Goal: Information Seeking & Learning: Learn about a topic

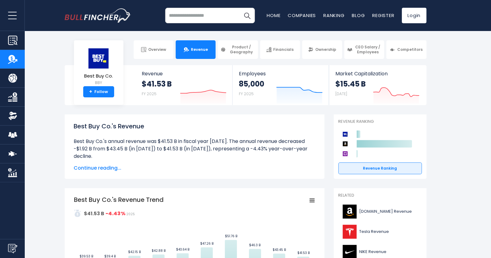
click at [104, 165] on span "Continue reading..." at bounding box center [195, 167] width 242 height 7
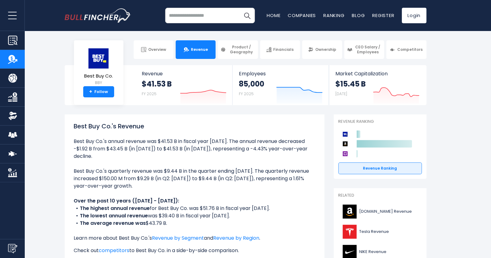
click at [233, 52] on span "Product / Geography" at bounding box center [241, 50] width 27 height 10
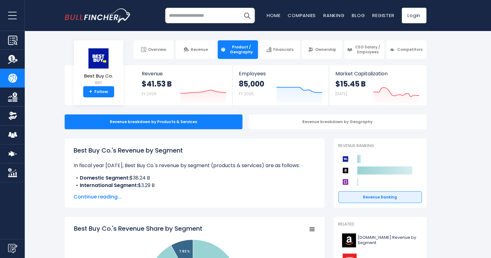
click at [108, 197] on span "Continue reading..." at bounding box center [195, 196] width 242 height 7
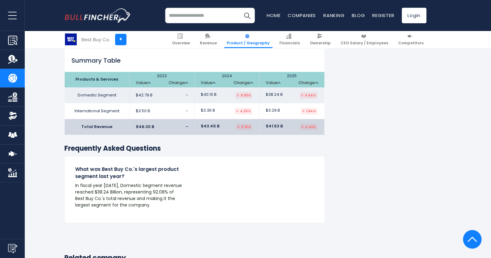
scroll to position [1006, 0]
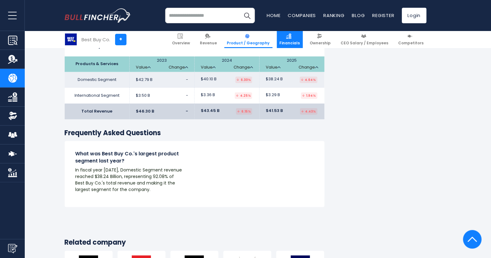
click at [296, 41] on span "Financials" at bounding box center [290, 43] width 20 height 5
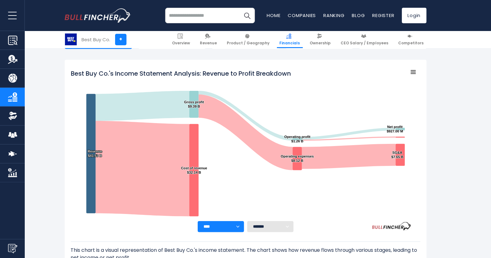
scroll to position [78, 0]
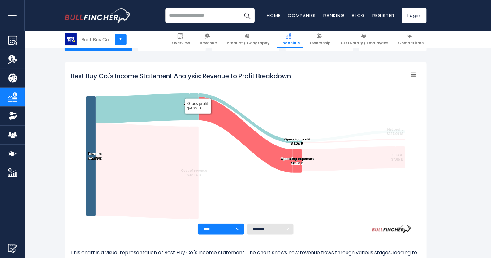
click at [198, 115] on icon "Best Buy Co.'s Income Statement Analysis: Revenue to Profit Breakdown" at bounding box center [193, 106] width 9 height 27
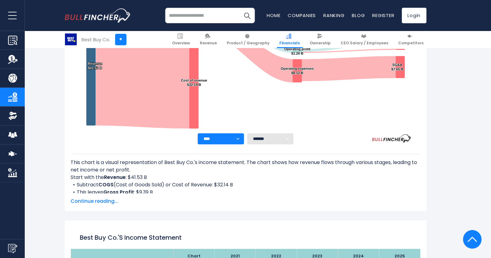
scroll to position [202, 0]
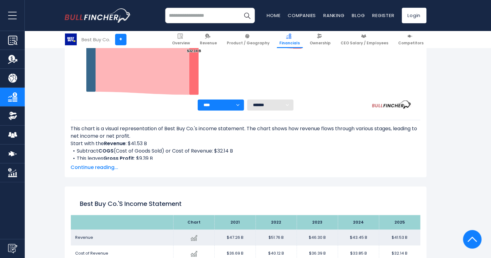
click at [277, 108] on select "******* ** ** ** **" at bounding box center [270, 104] width 46 height 11
click at [104, 167] on span "Continue reading..." at bounding box center [246, 166] width 350 height 7
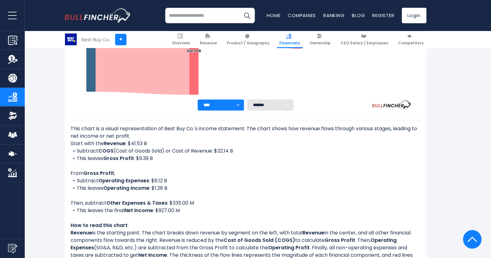
click at [276, 172] on div "This chart is a visual representation of Best Buy Co.'s income statement. The c…" at bounding box center [246, 213] width 350 height 176
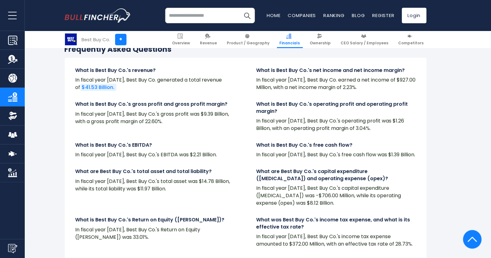
scroll to position [1610, 0]
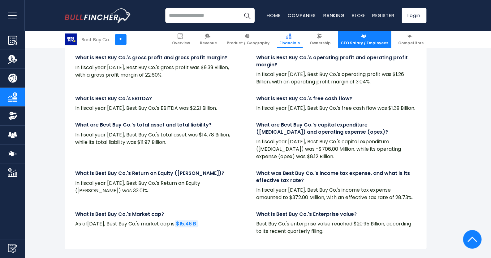
click at [365, 37] on img at bounding box center [363, 35] width 5 height 5
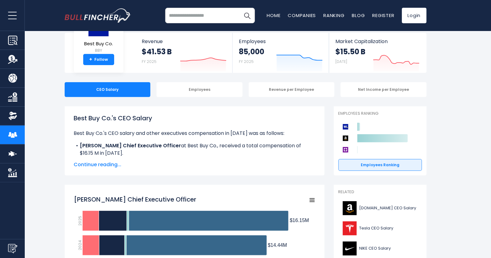
scroll to position [46, 0]
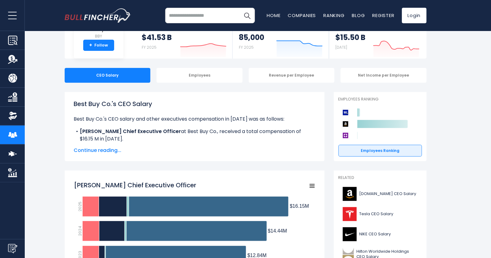
click at [103, 151] on span "Continue reading..." at bounding box center [195, 149] width 242 height 7
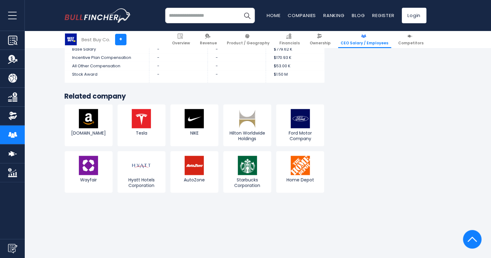
scroll to position [2275, 0]
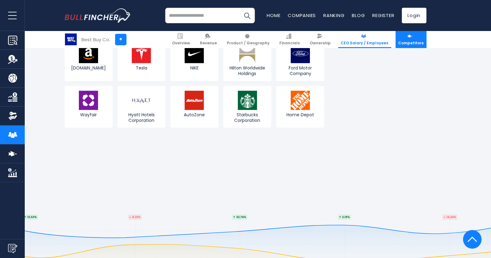
click at [414, 35] on link "Competitors" at bounding box center [411, 39] width 31 height 17
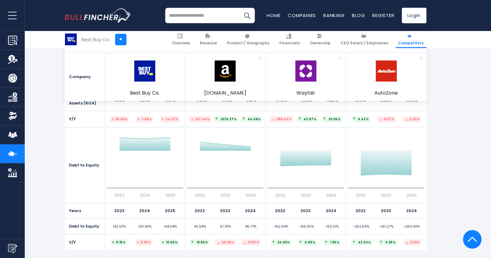
scroll to position [2833, 0]
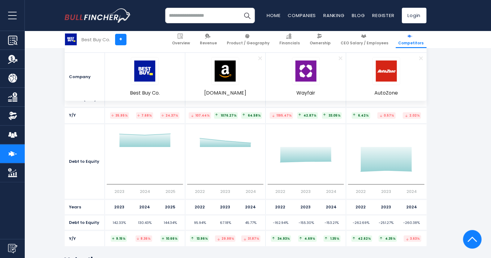
click at [470, 148] on section "Ratios Return on Equity (ROE) Created with Highcharts 12.1.2 2023 2024 2025 Cre…" at bounding box center [245, 49] width 491 height 393
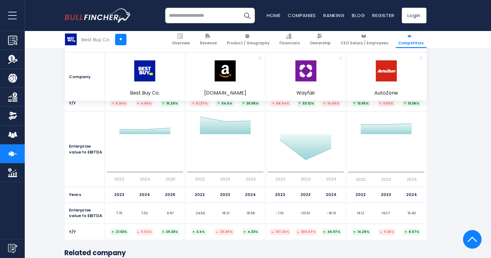
scroll to position [3267, 0]
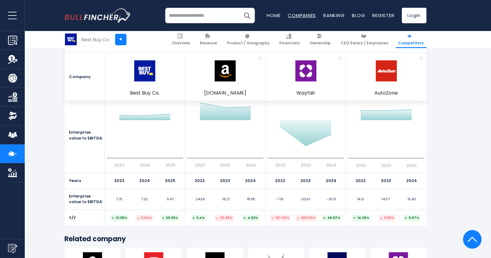
click at [297, 15] on link "Companies" at bounding box center [302, 15] width 28 height 7
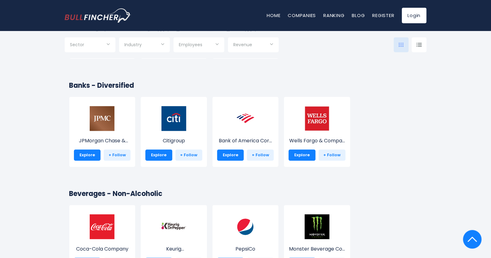
scroll to position [1599, 0]
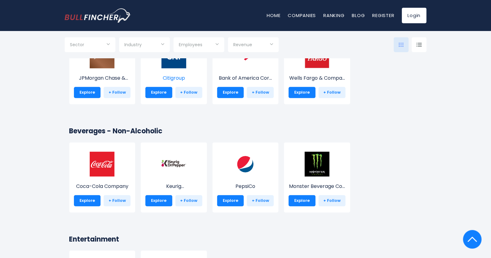
click at [172, 66] on img at bounding box center [174, 55] width 25 height 25
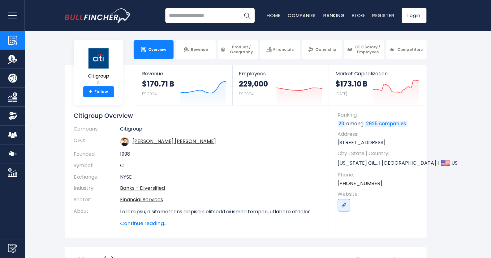
click at [156, 224] on span "Continue reading..." at bounding box center [220, 223] width 200 height 7
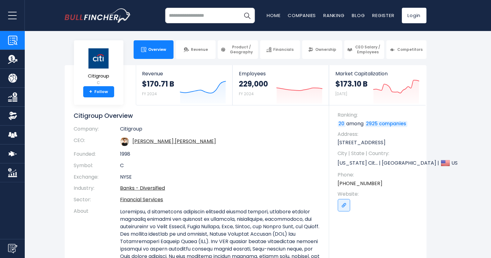
click at [471, 177] on section "Citigroup C + Follow Revenue $170.71 B FY 2024 Created with Highcharts 12.1.2 E…" at bounding box center [245, 207] width 491 height 284
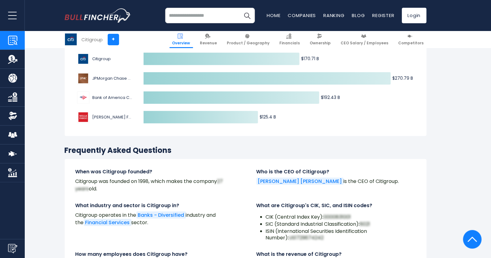
scroll to position [2074, 0]
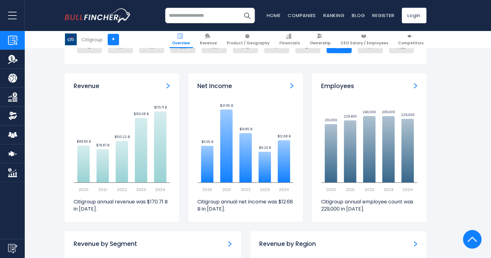
scroll to position [182, 0]
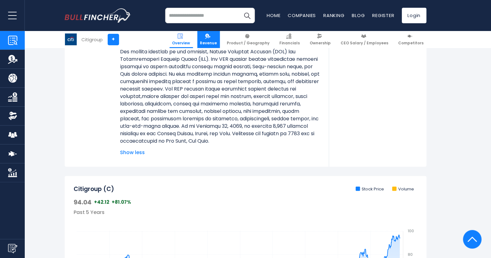
click at [217, 41] on span "Revenue" at bounding box center [208, 43] width 17 height 5
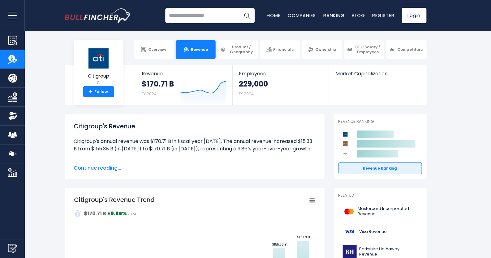
click at [464, 102] on section "Citigroup C + Follow Revenue $170.71 B FY 2024 Created with Highcharts 12.1.2 E…" at bounding box center [245, 85] width 491 height 40
click at [98, 166] on span "Continue reading..." at bounding box center [195, 167] width 242 height 7
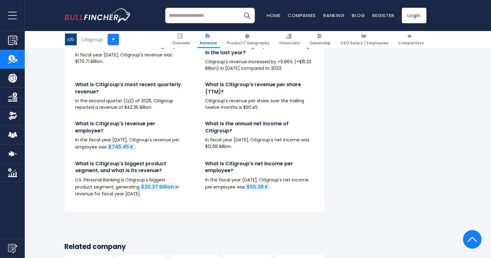
scroll to position [1626, 0]
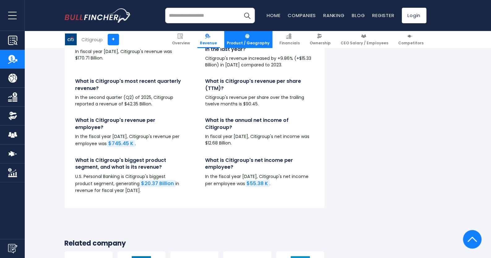
click at [250, 36] on img at bounding box center [247, 35] width 5 height 5
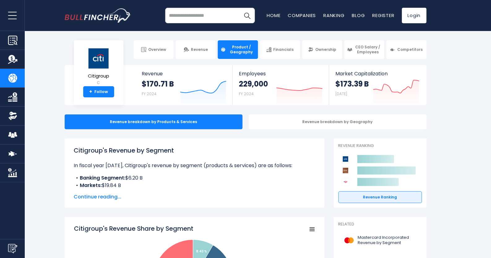
click at [466, 74] on section "Citigroup C + Follow Revenue $170.71 B FY 2024 Created with Highcharts 12.1.2 E…" at bounding box center [245, 85] width 491 height 40
click at [109, 198] on span "Continue reading..." at bounding box center [195, 196] width 242 height 7
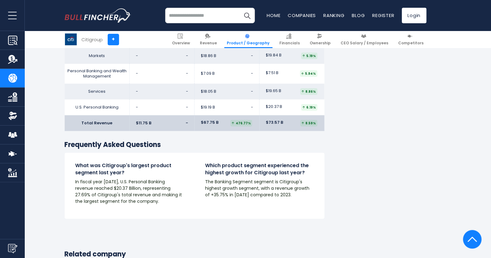
scroll to position [1223, 0]
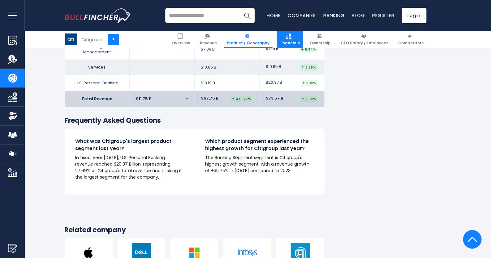
click at [300, 42] on span "Financials" at bounding box center [290, 43] width 20 height 5
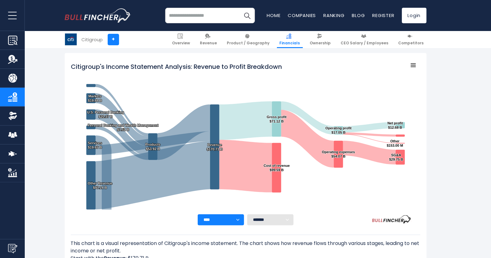
click at [297, 40] on link "Financials" at bounding box center [290, 39] width 26 height 17
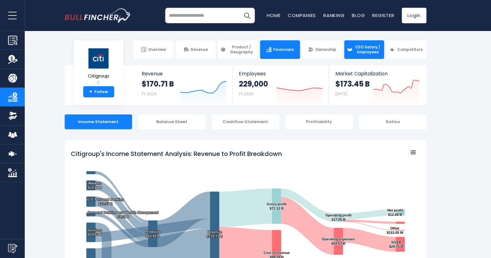
click at [363, 48] on span "CEO Salary / Employees" at bounding box center [368, 50] width 27 height 10
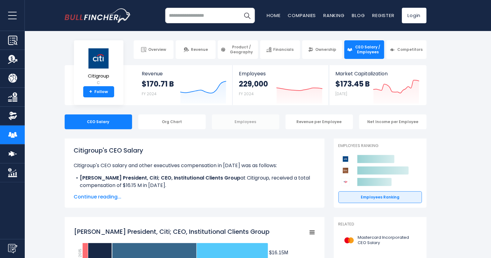
click at [251, 123] on div "Employees" at bounding box center [245, 121] width 67 height 15
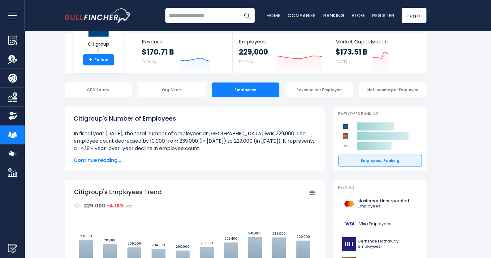
scroll to position [38, 0]
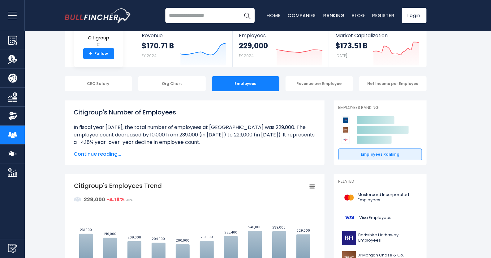
click at [90, 151] on span "Continue reading..." at bounding box center [195, 153] width 242 height 7
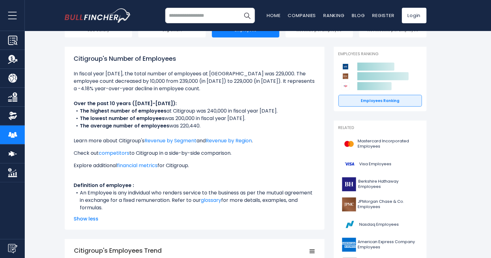
scroll to position [0, 0]
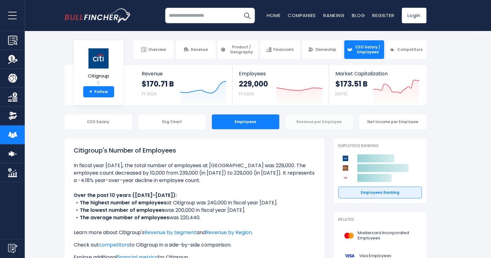
click at [315, 119] on div "Revenue per Employee" at bounding box center [319, 121] width 67 height 15
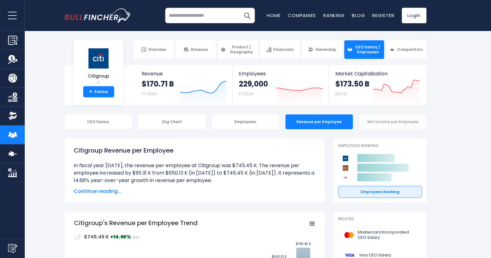
click at [398, 120] on div "Net Income per Employee" at bounding box center [392, 121] width 67 height 15
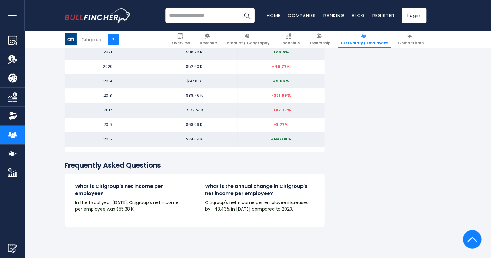
scroll to position [728, 0]
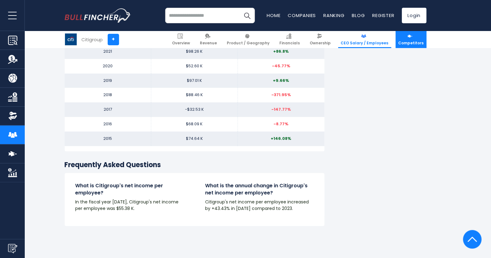
click at [413, 37] on img at bounding box center [410, 35] width 5 height 5
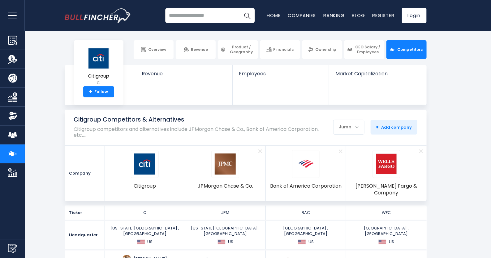
click at [450, 122] on section "Citigroup Competitors & Alternatives Citigroup competitors and alternatives inc…" at bounding box center [245, 155] width 491 height 91
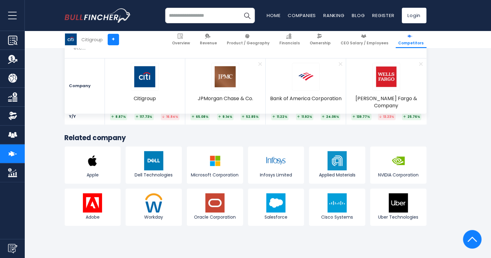
scroll to position [3390, 0]
